Goal: Information Seeking & Learning: Learn about a topic

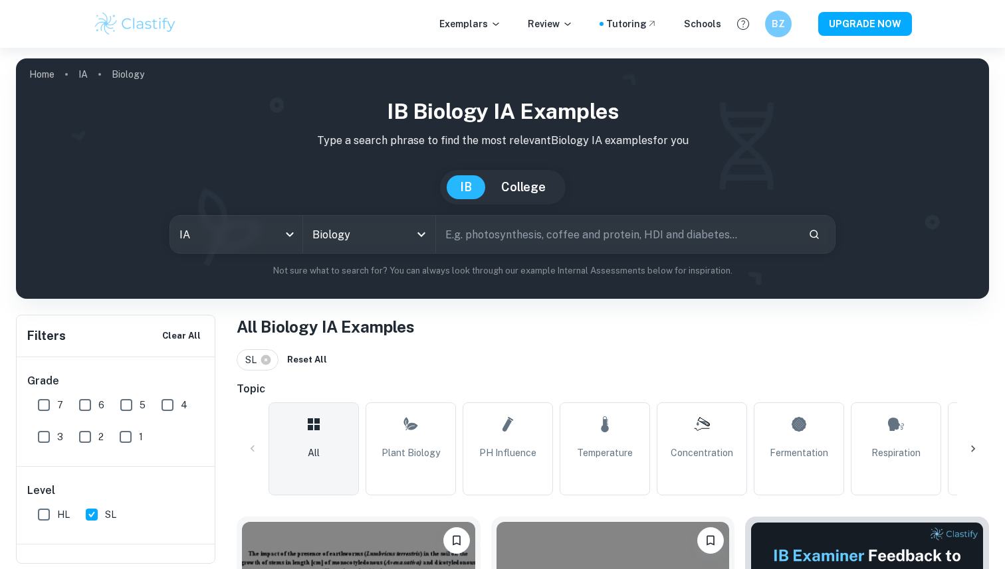
click at [277, 96] on h1 "IB Biology IA examples" at bounding box center [502, 112] width 951 height 32
click at [422, 238] on icon "Open" at bounding box center [421, 235] width 16 height 16
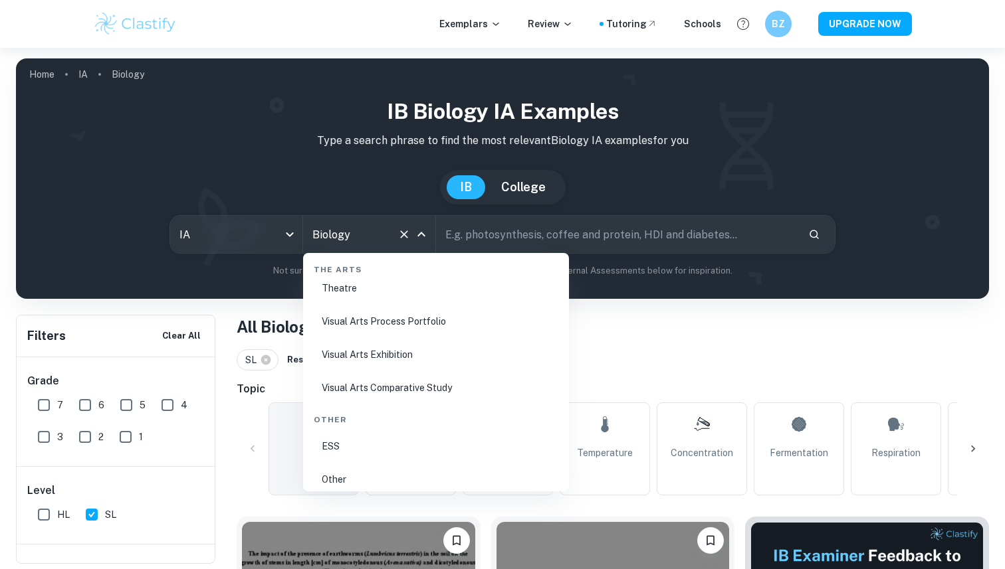
scroll to position [2528, 0]
click at [394, 447] on li "ESS" at bounding box center [435, 450] width 255 height 31
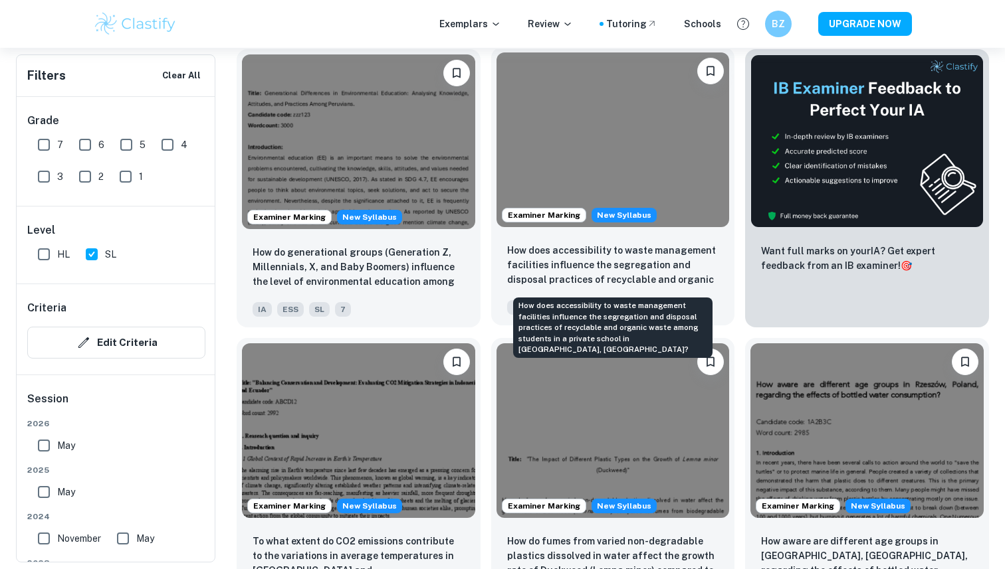
scroll to position [533, 0]
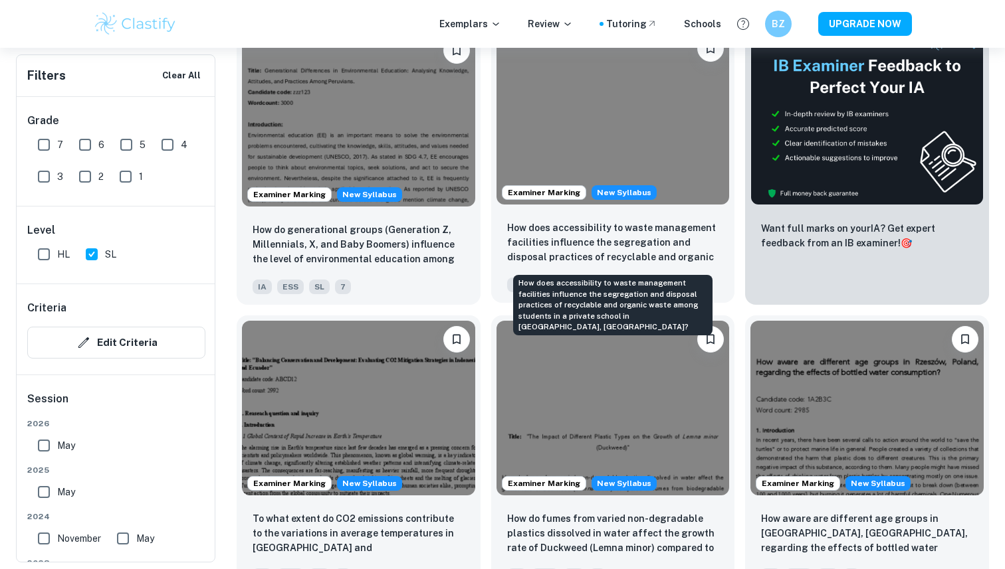
click at [652, 260] on p "How does accessibility to waste management facilities influence the segregation…" at bounding box center [613, 243] width 212 height 45
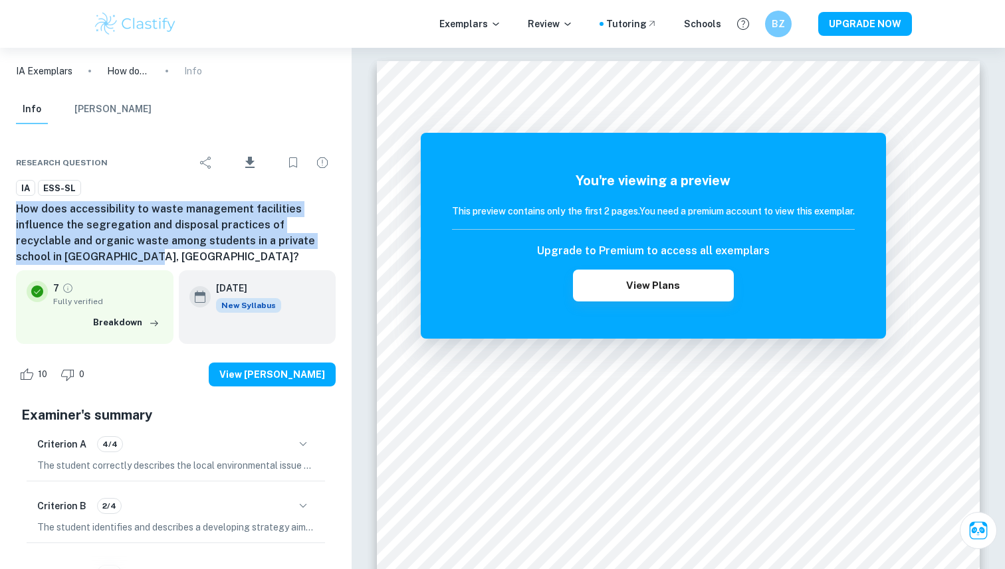
drag, startPoint x: 63, startPoint y: 254, endPoint x: 10, endPoint y: 215, distance: 66.4
click at [10, 215] on div "Research question Download IA ESS-SL How does accessibility to waste management…" at bounding box center [175, 515] width 351 height 770
copy h6 "How does accessibility to waste management facilities influence the segregation…"
